Goal: Find contact information: Find contact information

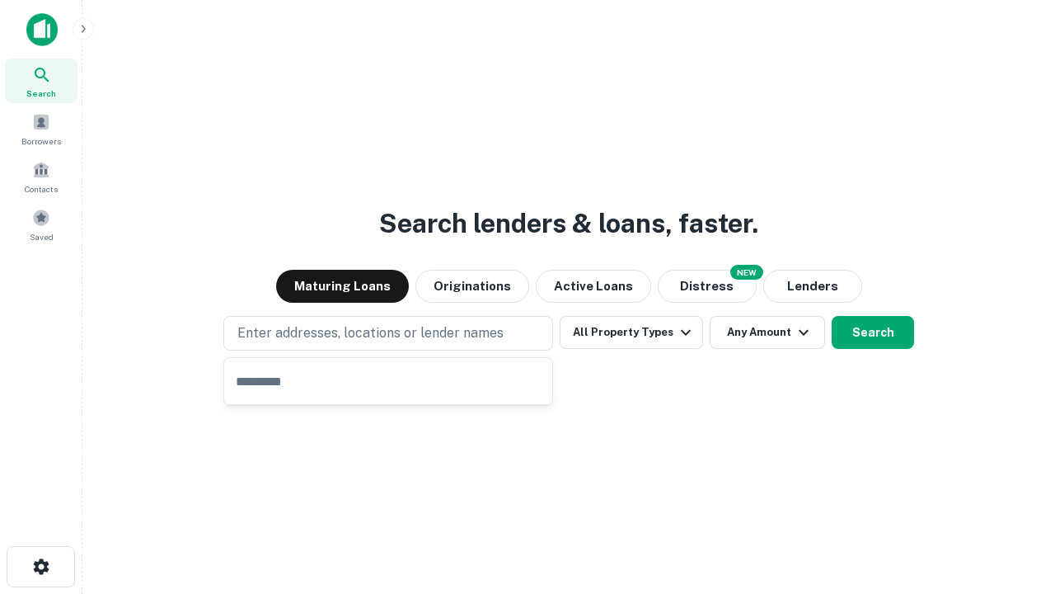
type input "**********"
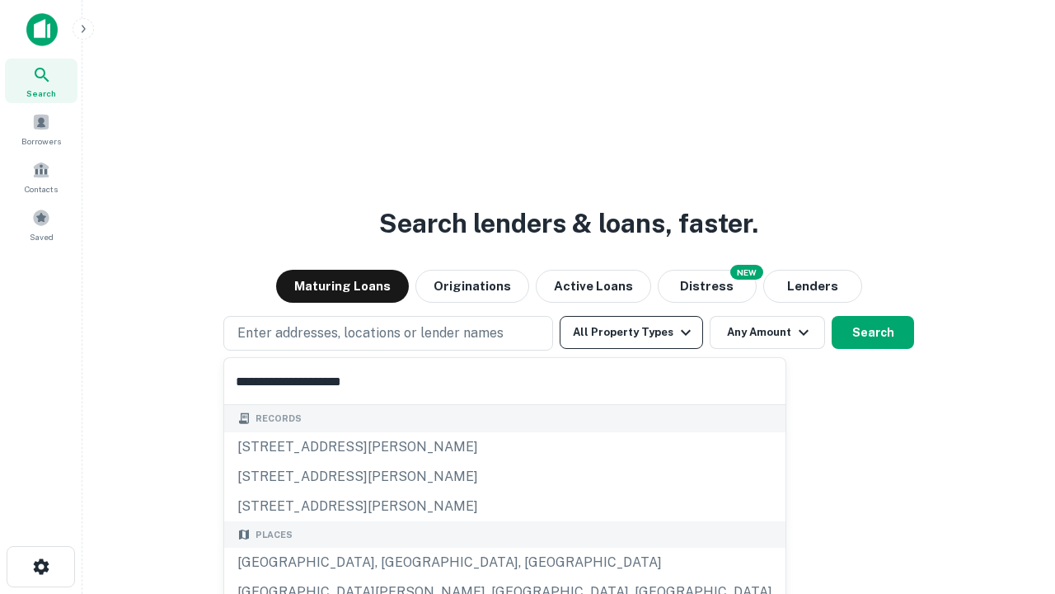
click at [632, 332] on button "All Property Types" at bounding box center [631, 332] width 143 height 33
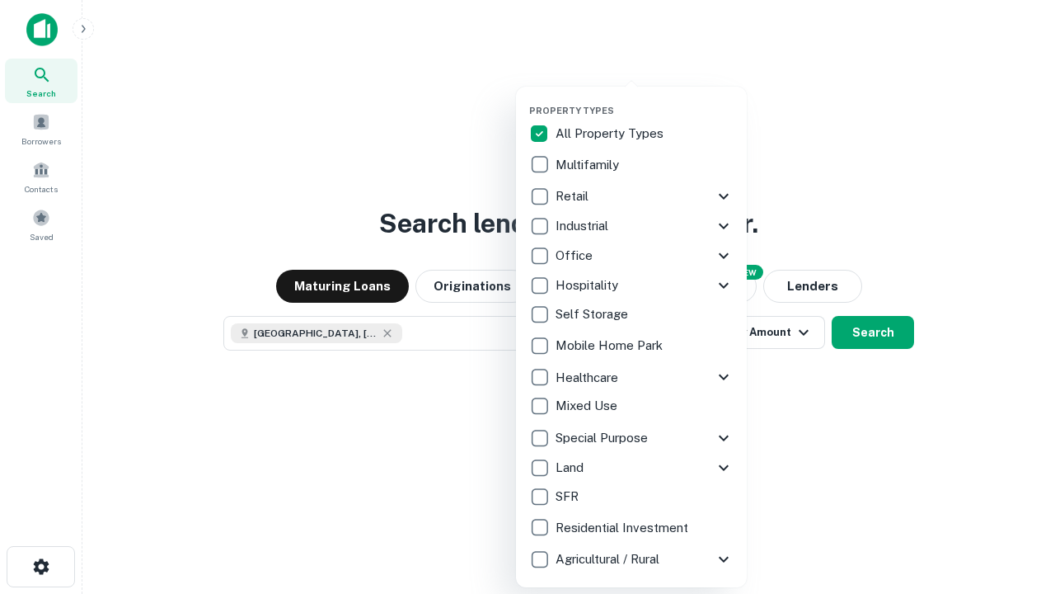
click at [645, 100] on button "button" at bounding box center [644, 100] width 231 height 1
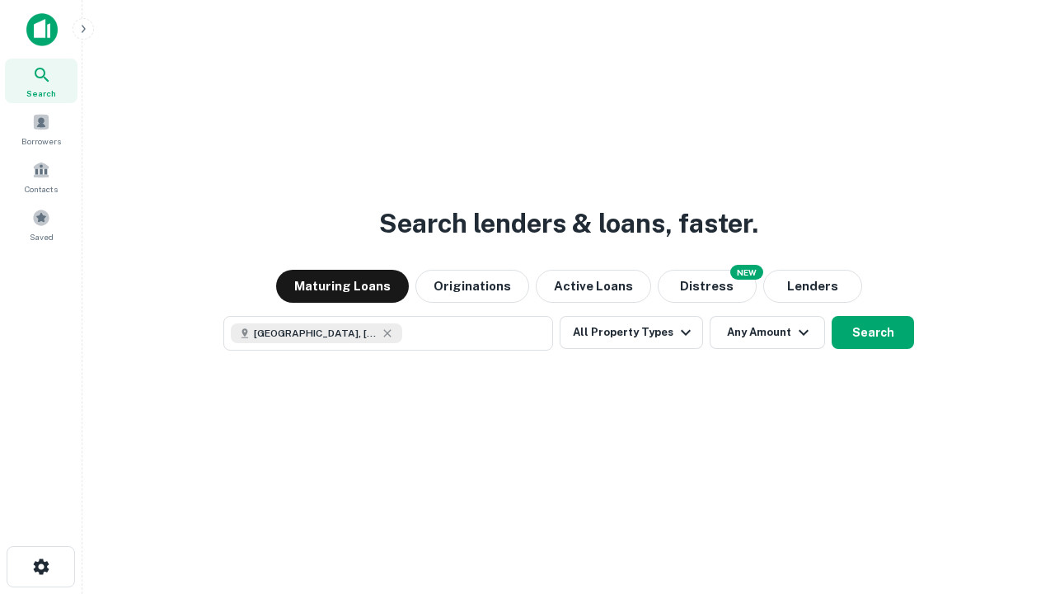
scroll to position [26, 0]
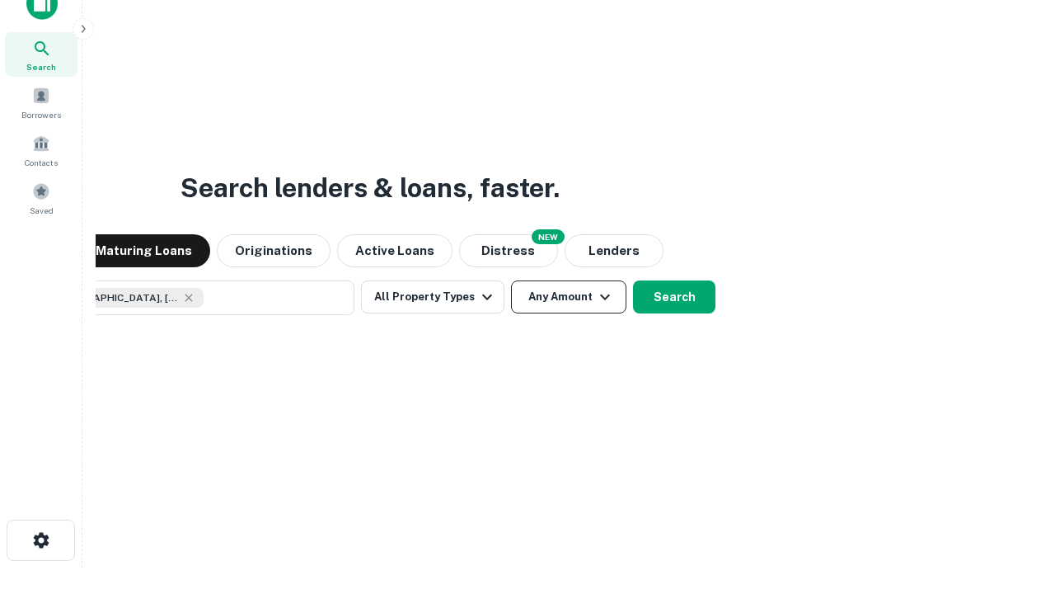
click at [511, 280] on button "Any Amount" at bounding box center [568, 296] width 115 height 33
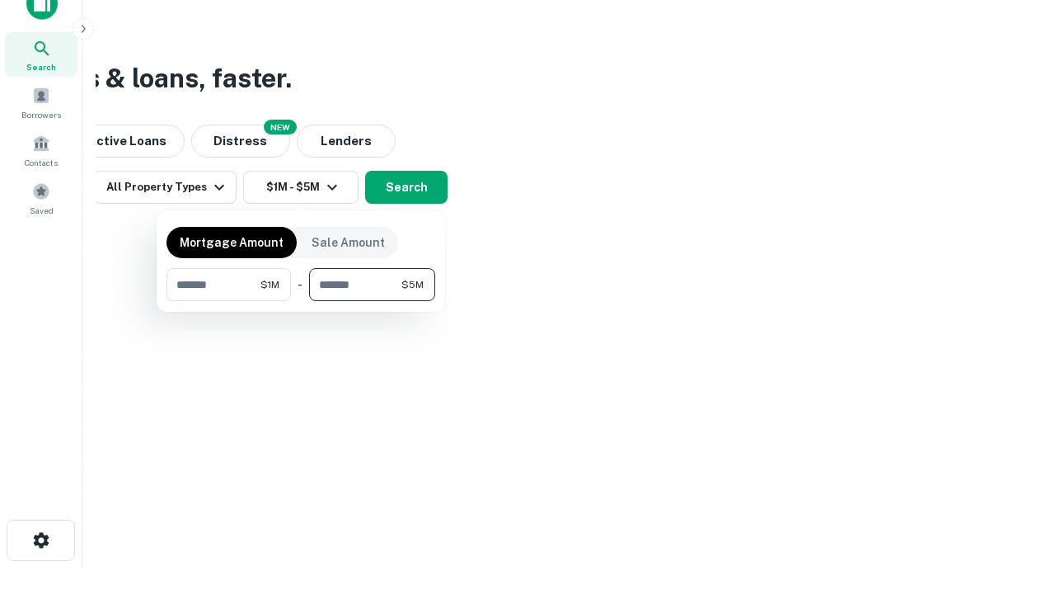
type input "*******"
click at [301, 301] on button "button" at bounding box center [301, 301] width 269 height 1
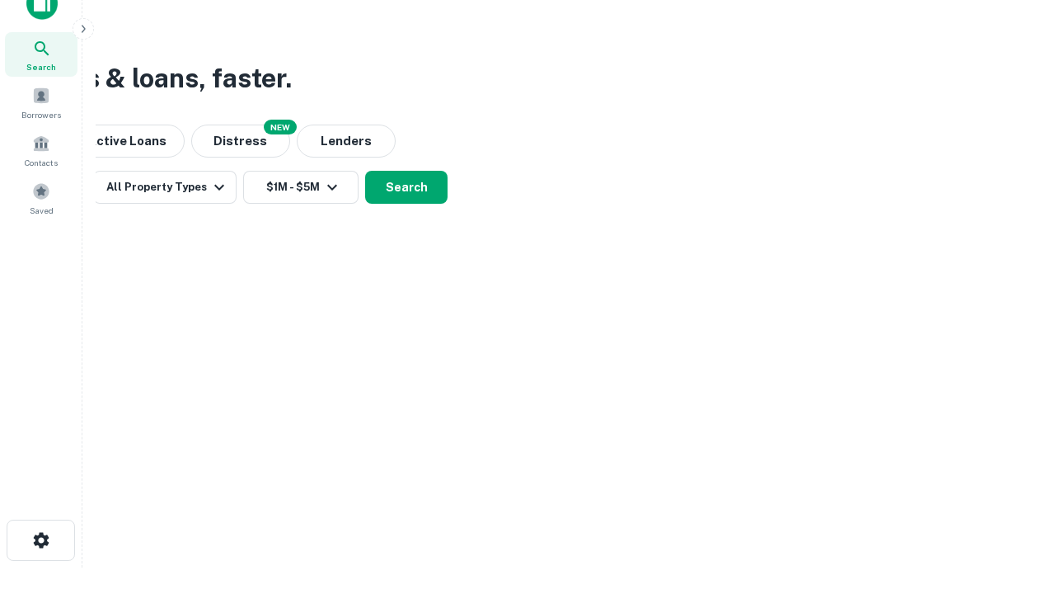
scroll to position [26, 0]
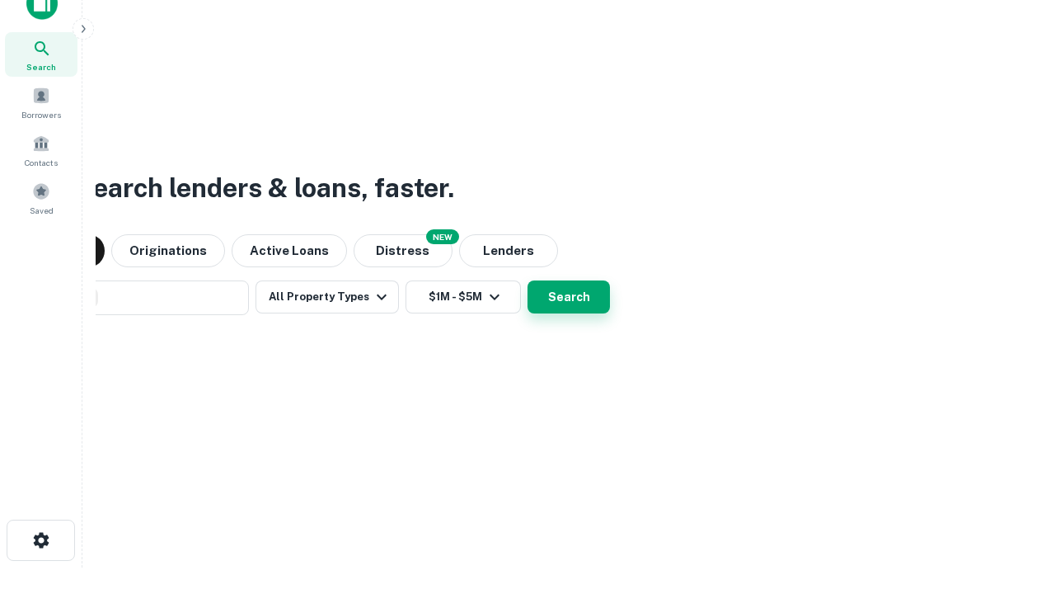
click at [528, 280] on button "Search" at bounding box center [569, 296] width 82 height 33
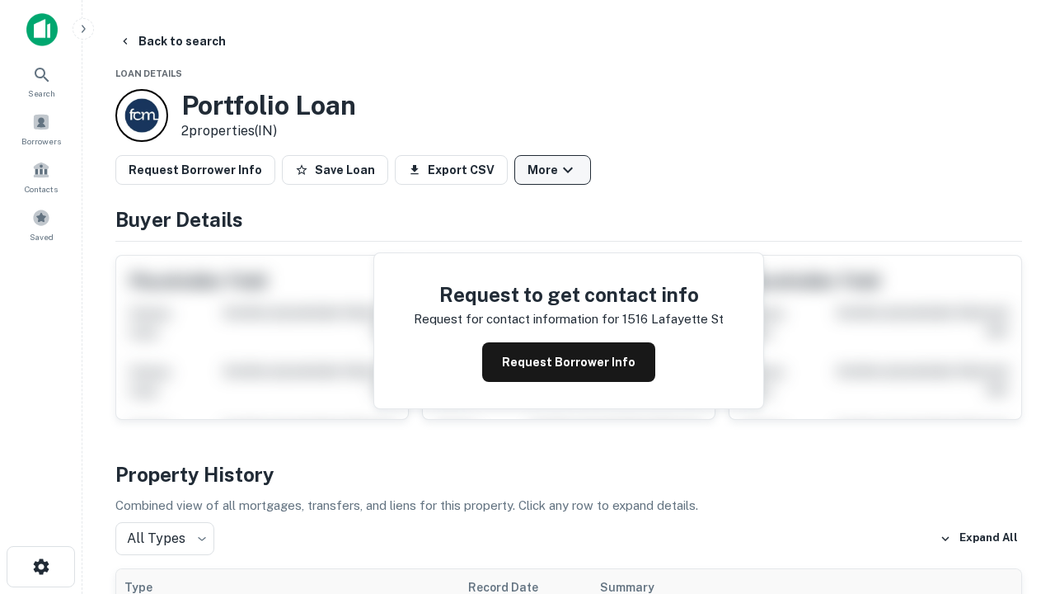
click at [552, 170] on button "More" at bounding box center [553, 170] width 77 height 30
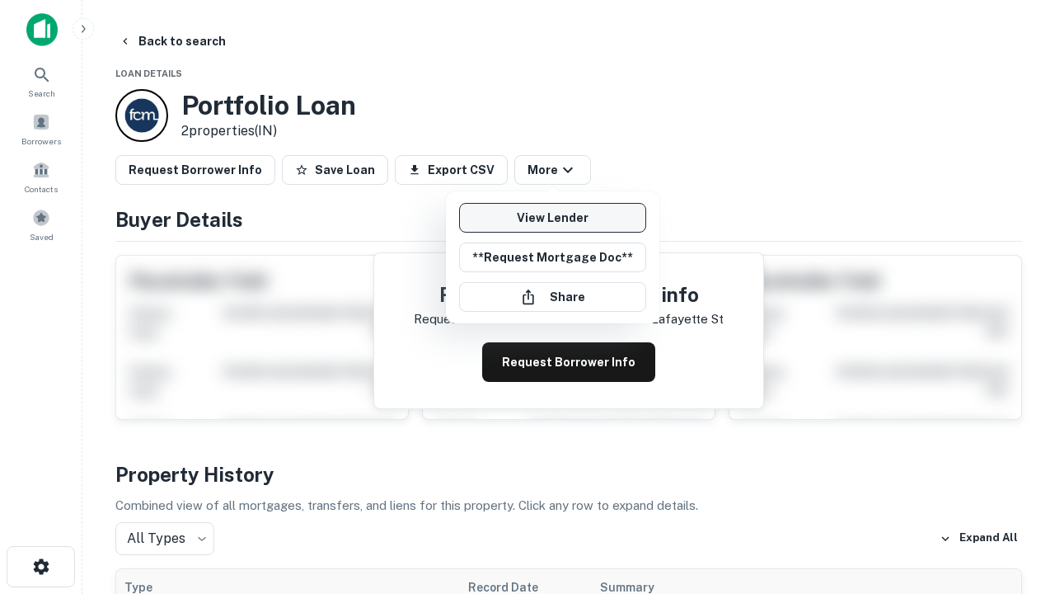
click at [552, 218] on link "View Lender" at bounding box center [552, 218] width 187 height 30
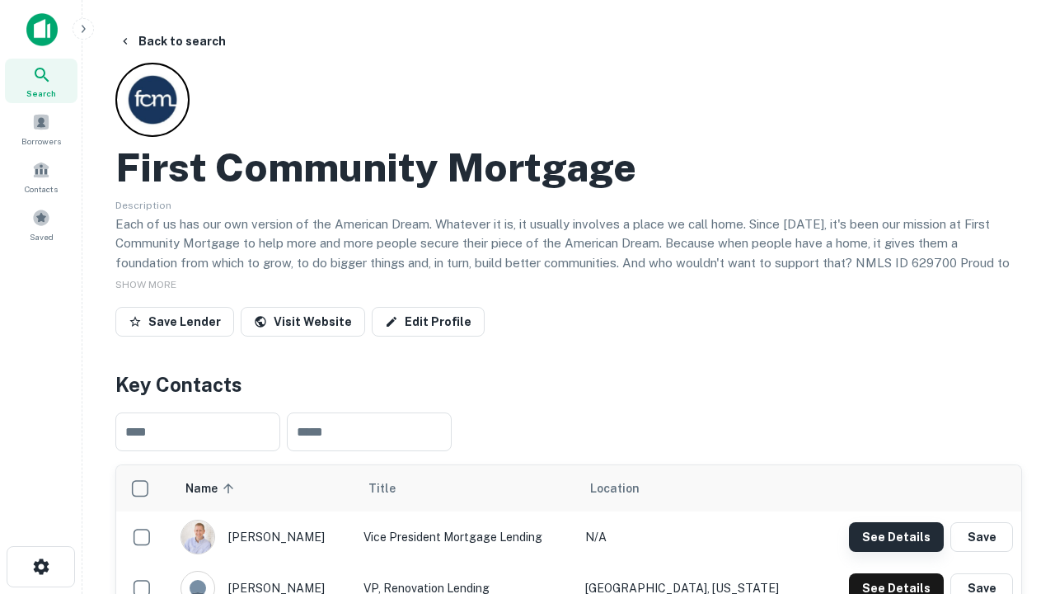
click at [896, 536] on button "See Details" at bounding box center [896, 537] width 95 height 30
click at [40, 566] on icon "button" at bounding box center [41, 567] width 20 height 20
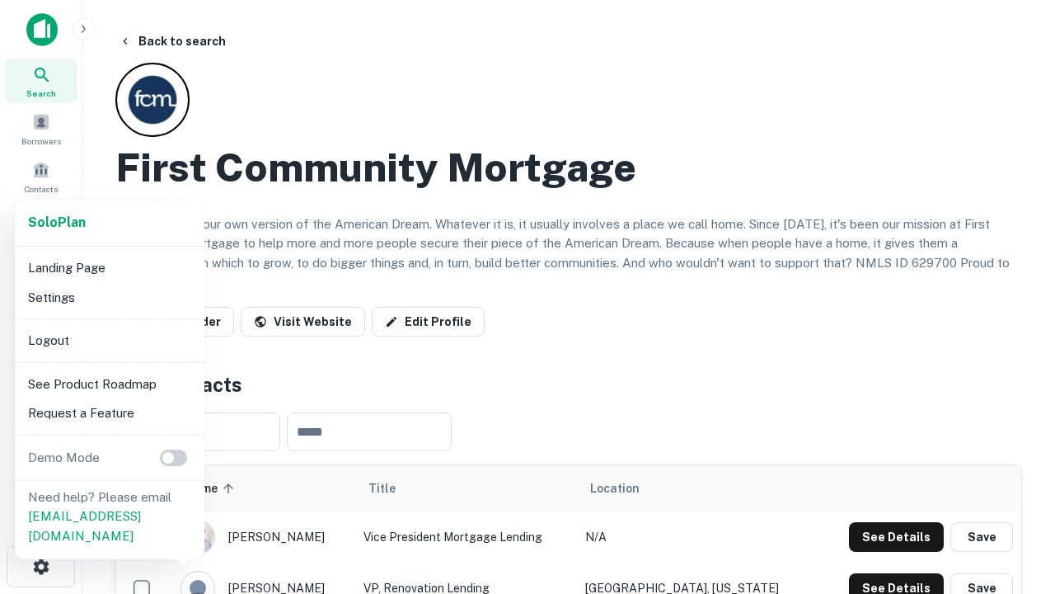
click at [109, 340] on li "Logout" at bounding box center [109, 341] width 176 height 30
